Goal: Information Seeking & Learning: Learn about a topic

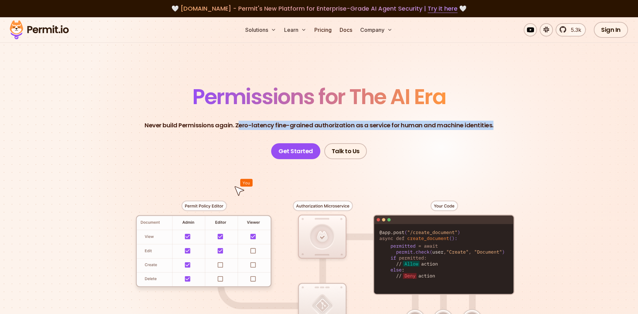
click at [497, 128] on header "Permissions for The AI Era Never build Permissions again. Zero-latency fine-gra…" at bounding box center [318, 122] width 465 height 73
click at [481, 126] on p "Never build Permissions again. Zero-latency fine-grained authorization as a ser…" at bounding box center [318, 125] width 349 height 9
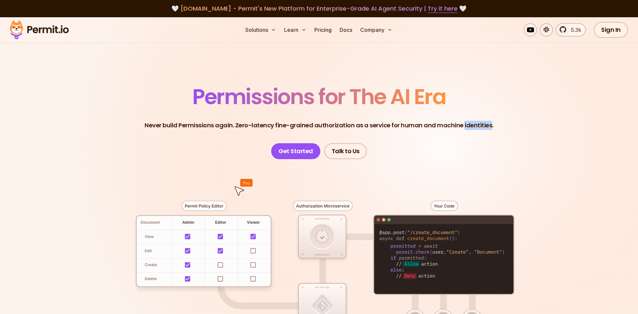
click at [481, 126] on p "Never build Permissions again. Zero-latency fine-grained authorization as a ser…" at bounding box center [318, 125] width 349 height 9
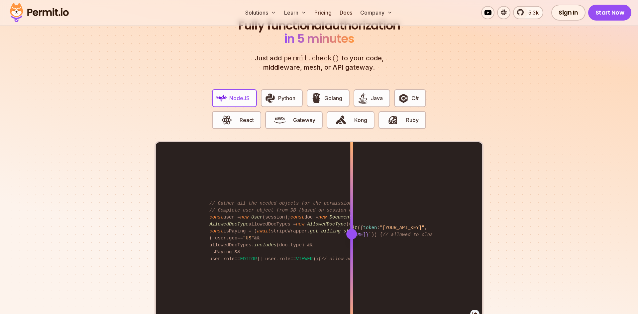
scroll to position [1219, 0]
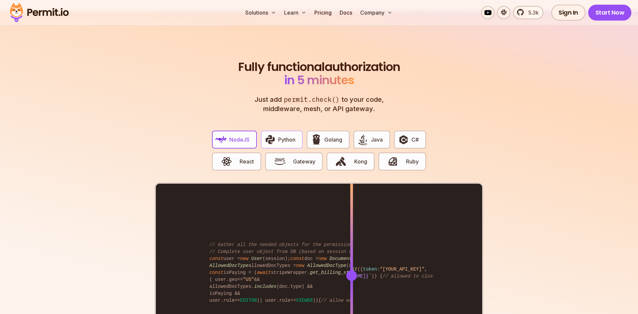
click at [282, 136] on span "Python" at bounding box center [286, 140] width 17 height 8
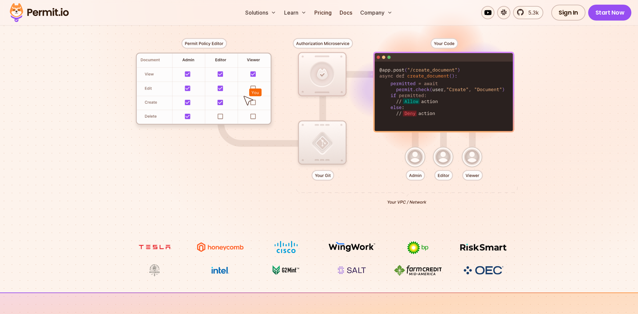
scroll to position [0, 0]
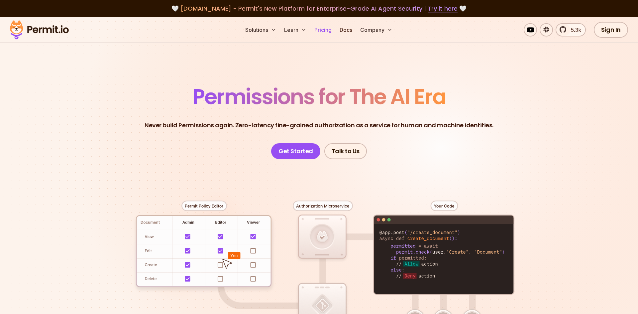
click at [323, 30] on link "Pricing" at bounding box center [322, 29] width 23 height 13
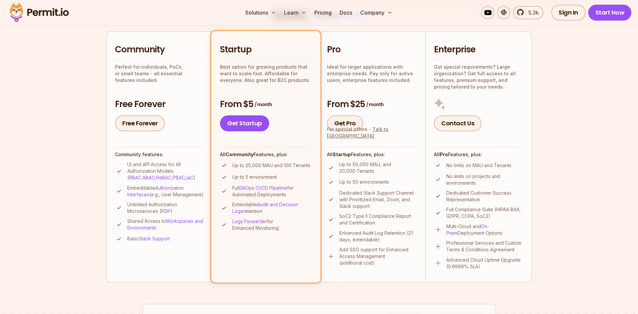
scroll to position [135, 0]
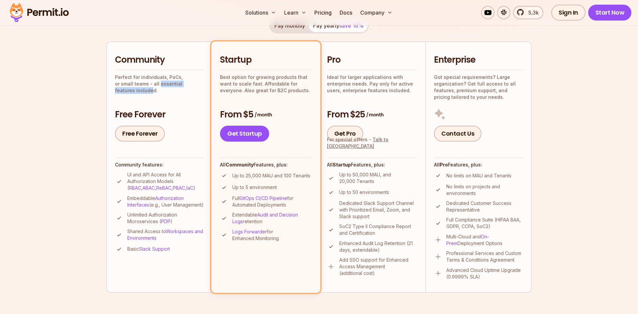
drag, startPoint x: 140, startPoint y: 85, endPoint x: 196, endPoint y: 87, distance: 55.8
click at [196, 87] on div "Community Perfect for individuals, PoCs, or small teams - all essential feature…" at bounding box center [160, 98] width 90 height 88
click at [182, 85] on p "Perfect for individuals, PoCs, or small teams - all essential features included." at bounding box center [160, 84] width 90 height 20
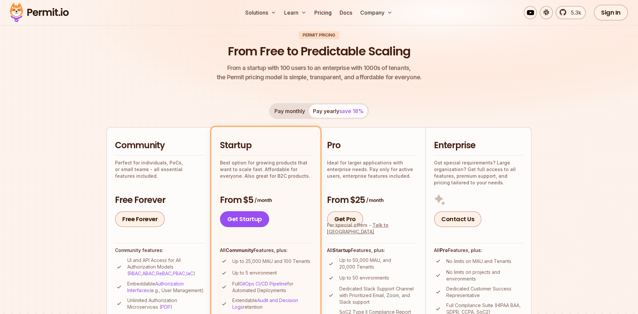
scroll to position [0, 0]
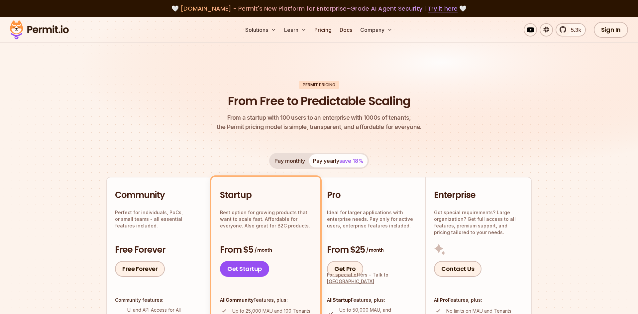
click at [56, 32] on img at bounding box center [39, 30] width 65 height 23
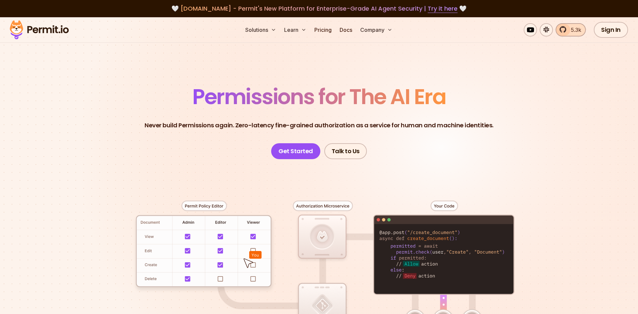
click at [575, 32] on span "5.3k" at bounding box center [574, 30] width 14 height 8
